Goal: Find contact information: Find contact information

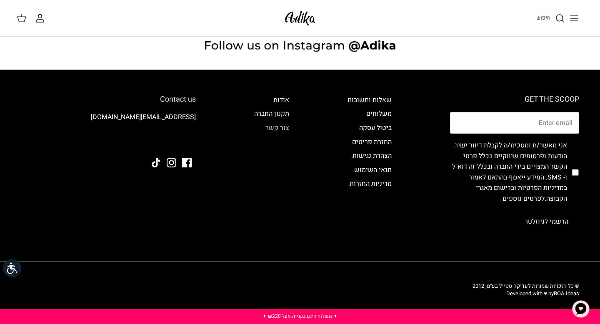
click at [281, 129] on link "צור קשר" at bounding box center [278, 128] width 24 height 10
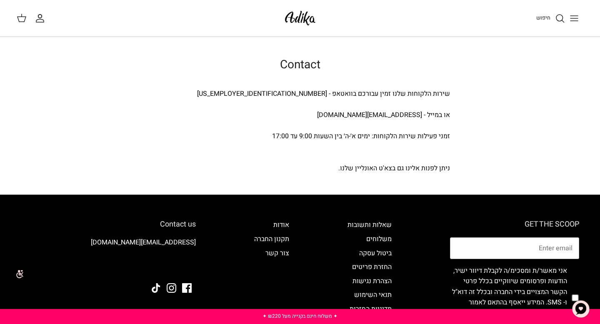
click at [292, 23] on img at bounding box center [300, 18] width 35 height 20
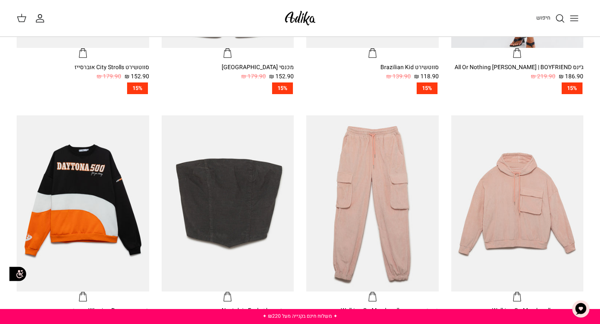
scroll to position [533, 0]
